Goal: Task Accomplishment & Management: Use online tool/utility

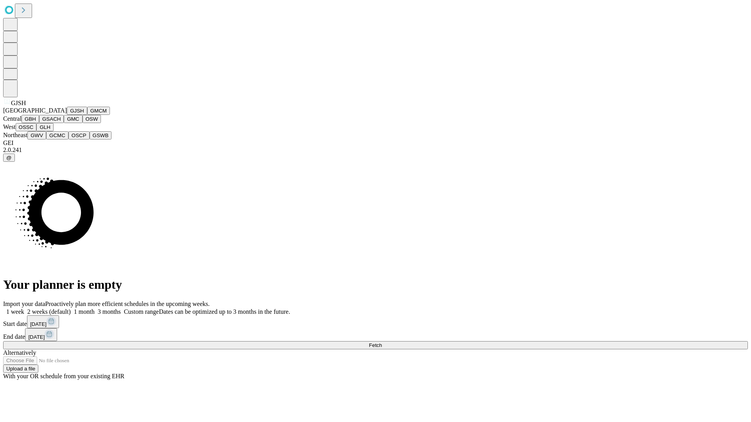
click at [67, 115] on button "GJSH" at bounding box center [77, 111] width 20 height 8
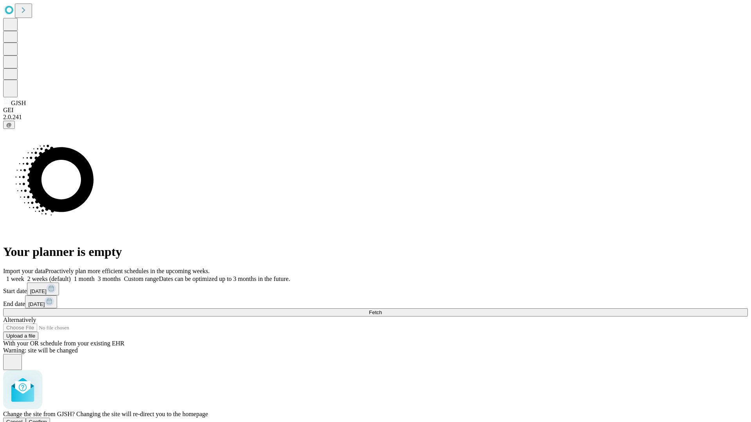
click at [47, 419] on span "Confirm" at bounding box center [38, 422] width 18 height 6
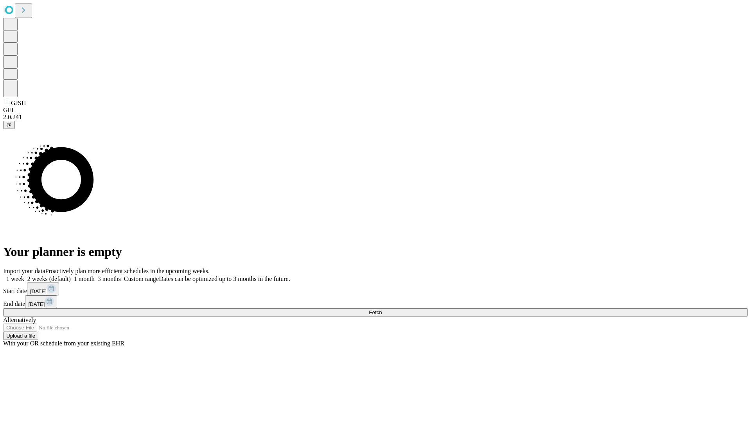
click at [71, 276] on label "2 weeks (default)" at bounding box center [47, 279] width 47 height 7
click at [382, 310] on span "Fetch" at bounding box center [375, 313] width 13 height 6
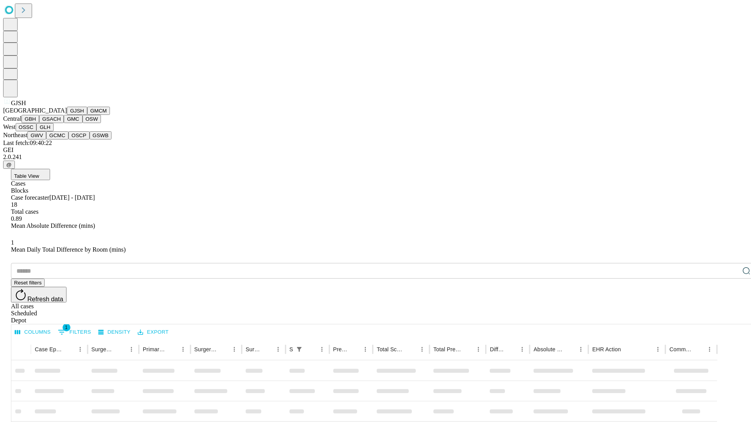
click at [87, 115] on button "GMCM" at bounding box center [98, 111] width 23 height 8
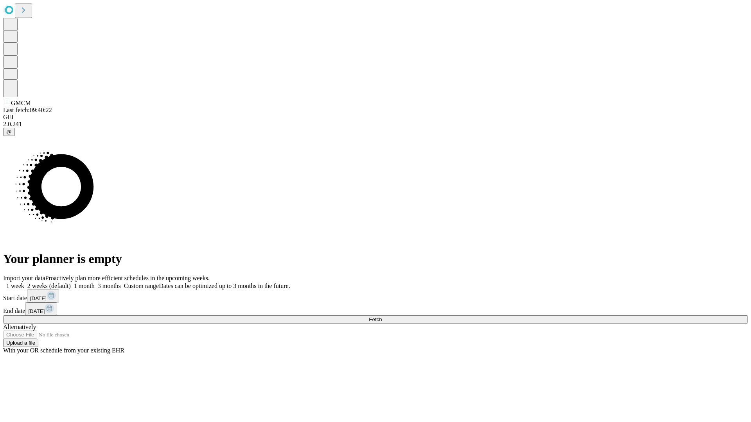
click at [71, 283] on label "2 weeks (default)" at bounding box center [47, 286] width 47 height 7
click at [382, 317] on span "Fetch" at bounding box center [375, 320] width 13 height 6
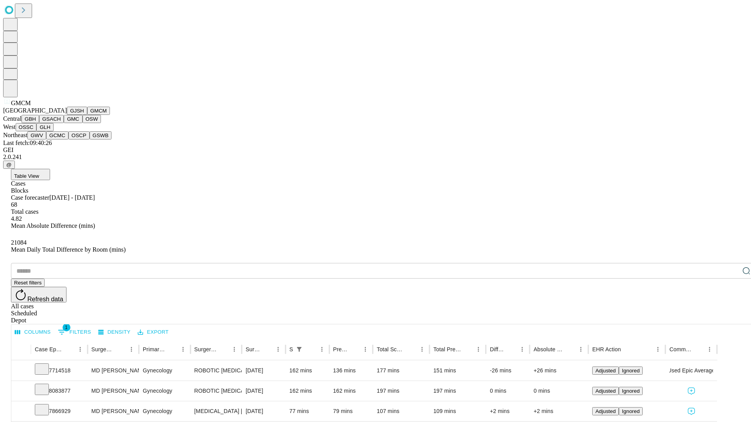
click at [39, 123] on button "GBH" at bounding box center [31, 119] width 18 height 8
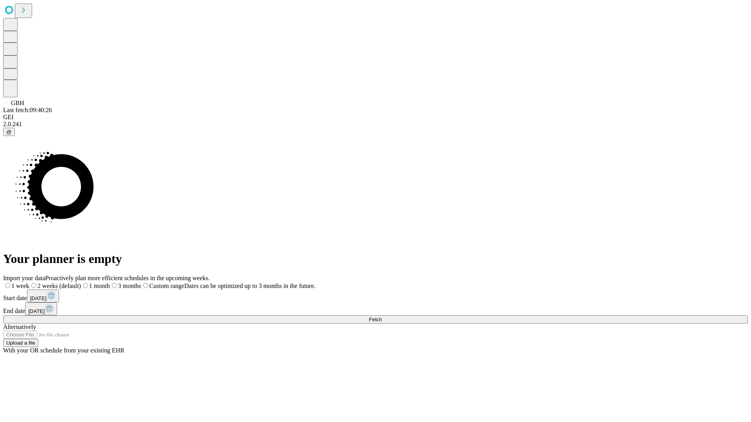
click at [81, 283] on label "2 weeks (default)" at bounding box center [55, 286] width 52 height 7
click at [382, 317] on span "Fetch" at bounding box center [375, 320] width 13 height 6
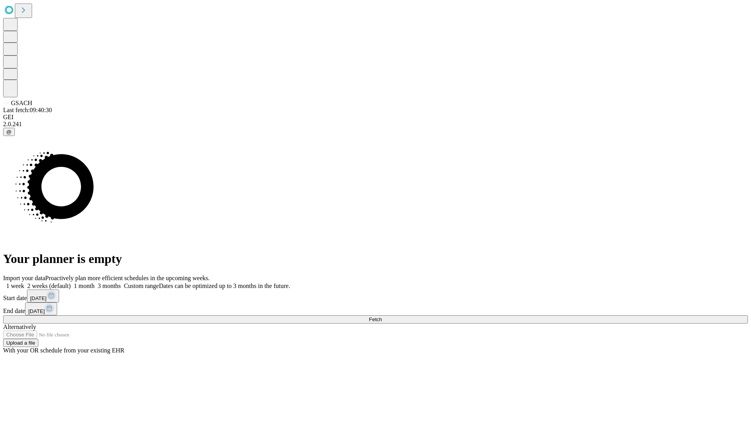
click at [71, 283] on label "2 weeks (default)" at bounding box center [47, 286] width 47 height 7
click at [382, 317] on span "Fetch" at bounding box center [375, 320] width 13 height 6
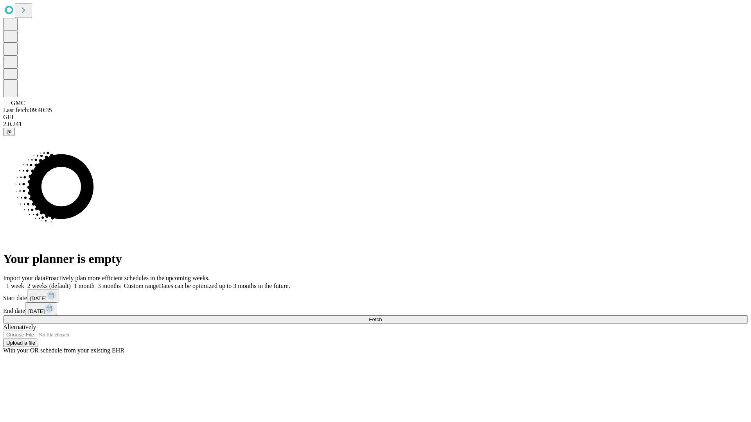
click at [71, 283] on label "2 weeks (default)" at bounding box center [47, 286] width 47 height 7
click at [382, 317] on span "Fetch" at bounding box center [375, 320] width 13 height 6
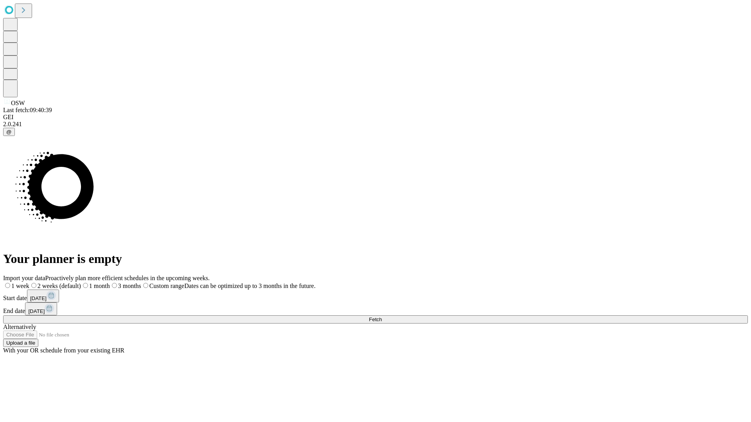
click at [81, 283] on label "2 weeks (default)" at bounding box center [55, 286] width 52 height 7
click at [382, 317] on span "Fetch" at bounding box center [375, 320] width 13 height 6
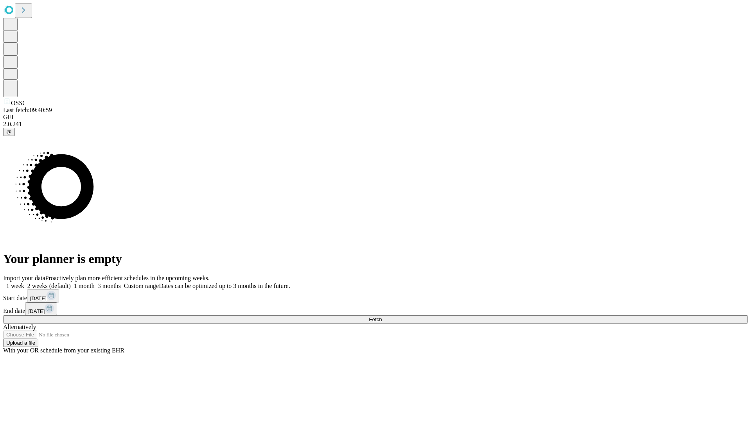
click at [71, 283] on label "2 weeks (default)" at bounding box center [47, 286] width 47 height 7
click at [382, 317] on span "Fetch" at bounding box center [375, 320] width 13 height 6
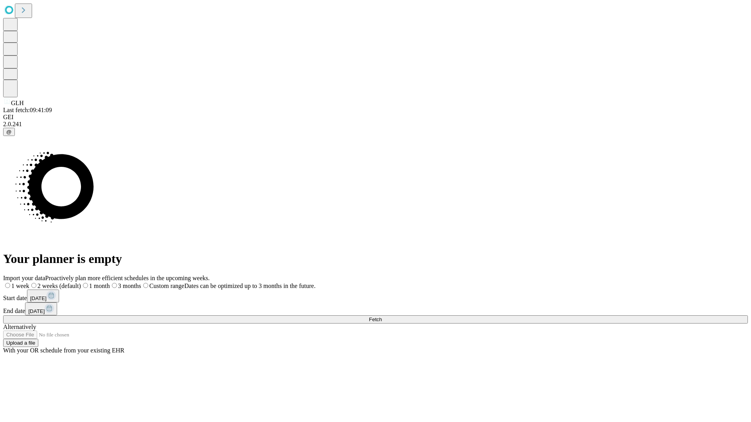
click at [81, 283] on label "2 weeks (default)" at bounding box center [55, 286] width 52 height 7
click at [382, 317] on span "Fetch" at bounding box center [375, 320] width 13 height 6
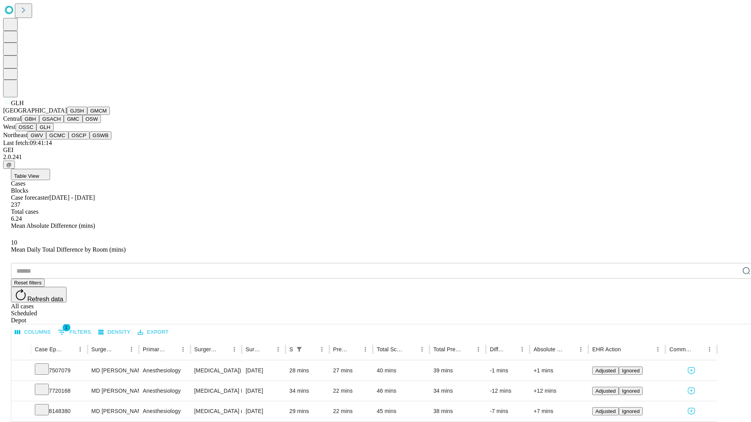
click at [46, 140] on button "GWV" at bounding box center [36, 135] width 19 height 8
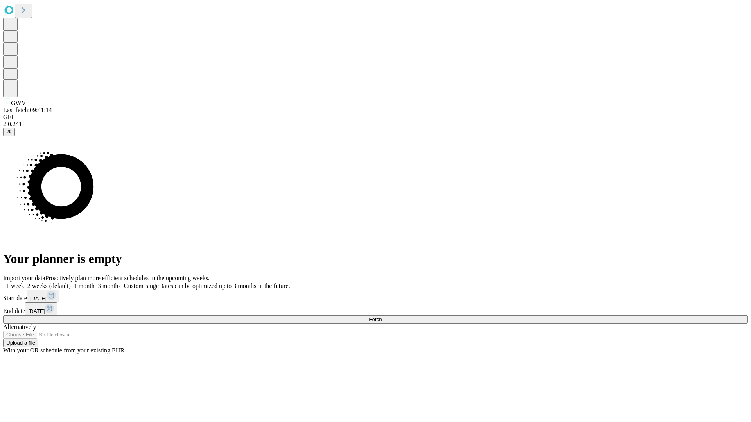
click at [382, 317] on span "Fetch" at bounding box center [375, 320] width 13 height 6
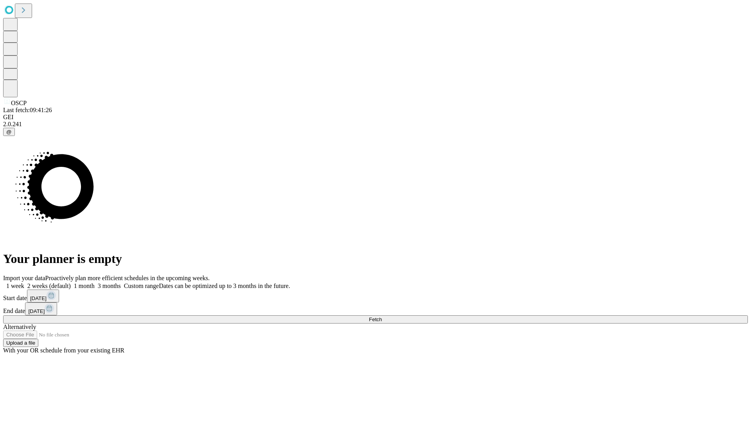
click at [71, 283] on label "2 weeks (default)" at bounding box center [47, 286] width 47 height 7
click at [382, 317] on span "Fetch" at bounding box center [375, 320] width 13 height 6
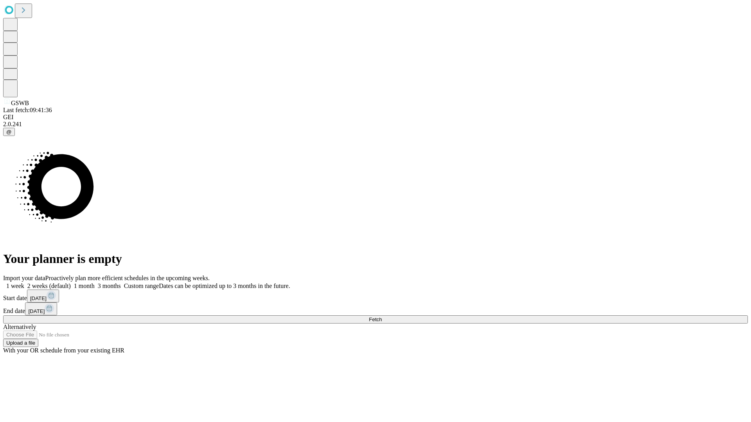
click at [71, 283] on label "2 weeks (default)" at bounding box center [47, 286] width 47 height 7
click at [382, 317] on span "Fetch" at bounding box center [375, 320] width 13 height 6
